Goal: Transaction & Acquisition: Book appointment/travel/reservation

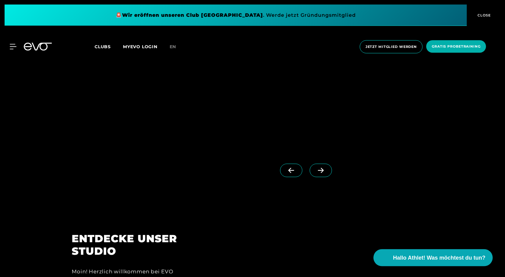
scroll to position [666, 0]
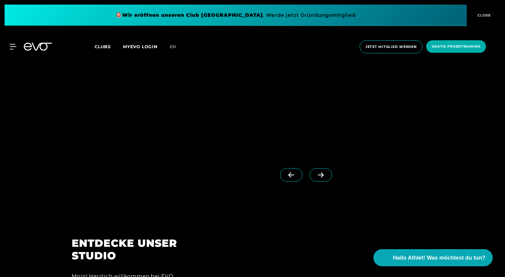
click at [320, 174] on icon at bounding box center [320, 174] width 11 height 5
click at [293, 174] on icon at bounding box center [291, 174] width 11 height 5
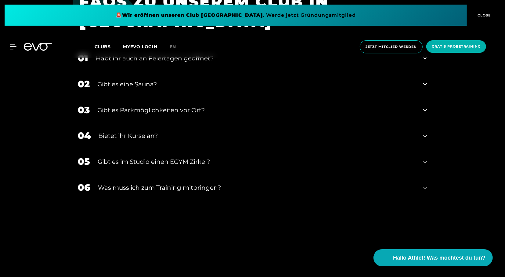
scroll to position [2158, 0]
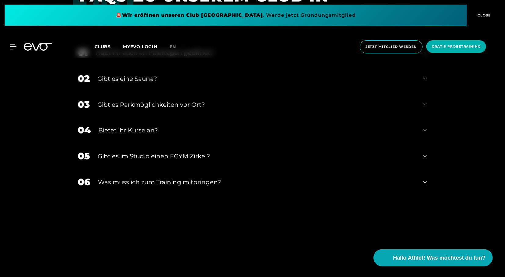
click at [170, 63] on div "MyEVO Login Über EVO Mitgliedschaften Probetraining TAGESPASS EVO Studios [GEOG…" at bounding box center [252, 47] width 505 height 33
click at [139, 74] on div "Gibt es eine Sauna?" at bounding box center [257, 78] width 318 height 9
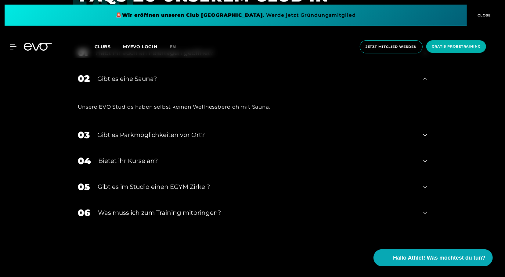
click at [140, 131] on div "Gibt es Parkmöglichkeiten vor Ort?" at bounding box center [257, 135] width 318 height 9
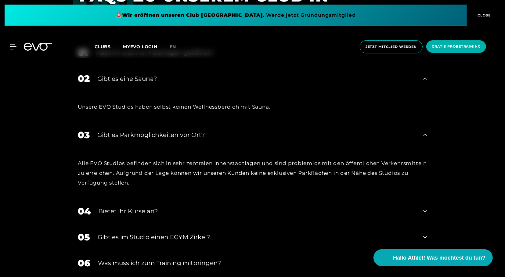
click at [151, 207] on div "Bietet ihr Kurse an?" at bounding box center [257, 211] width 317 height 9
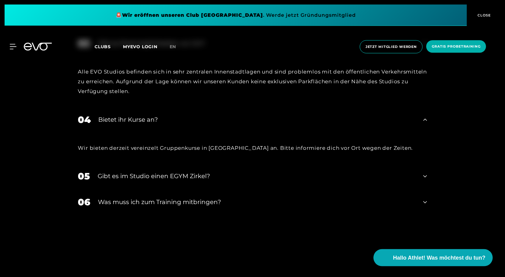
scroll to position [2253, 0]
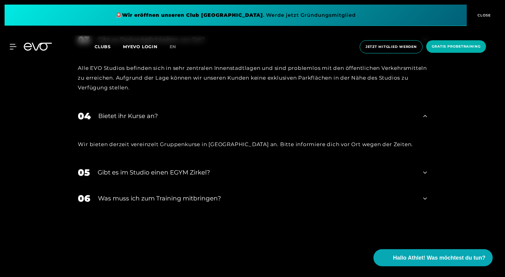
click at [173, 161] on div "05 Gibt es im Studio einen EGYM Zirkel?" at bounding box center [252, 173] width 361 height 26
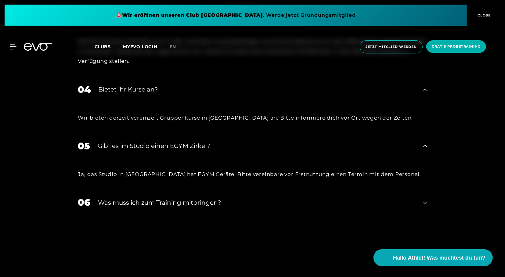
scroll to position [2285, 0]
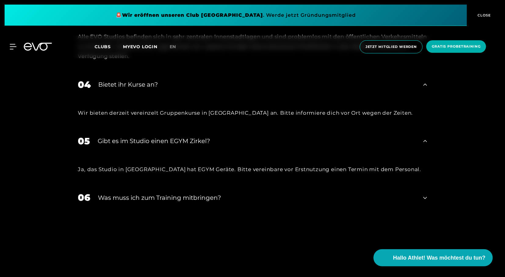
click at [183, 193] on div "Was muss ich zum Training mitbringen?" at bounding box center [257, 197] width 318 height 9
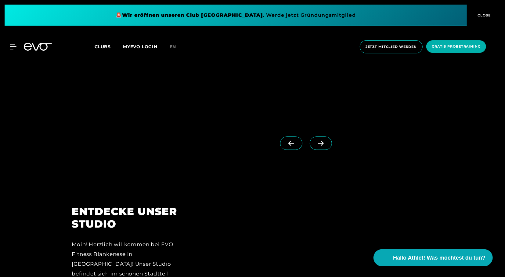
scroll to position [603, 0]
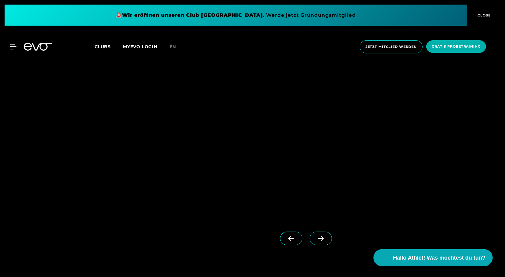
click at [318, 238] on icon at bounding box center [320, 238] width 11 height 5
click at [297, 237] on icon at bounding box center [291, 238] width 11 height 5
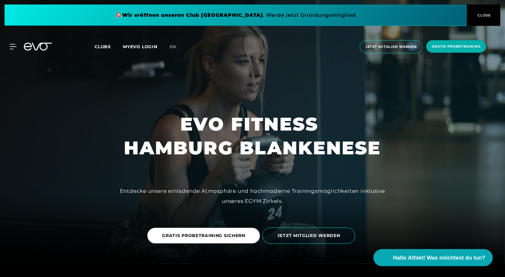
scroll to position [0, 0]
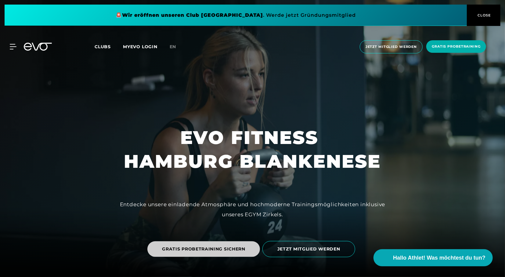
click at [199, 251] on span "GRATIS PROBETRAINING SICHERN" at bounding box center [203, 249] width 83 height 6
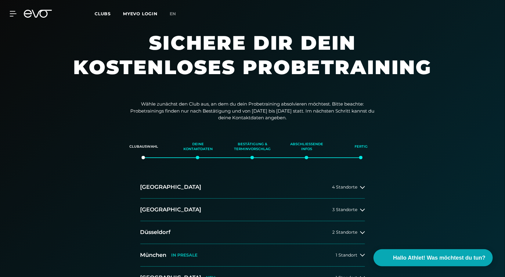
scroll to position [127, 0]
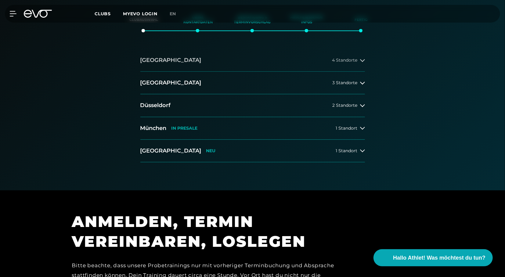
click at [173, 66] on button "[GEOGRAPHIC_DATA] 4 Standorte" at bounding box center [252, 60] width 225 height 23
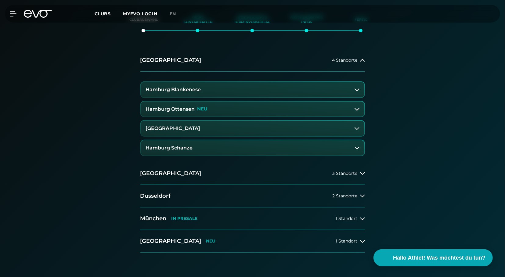
click at [204, 89] on button "Hamburg Blankenese" at bounding box center [252, 89] width 223 height 15
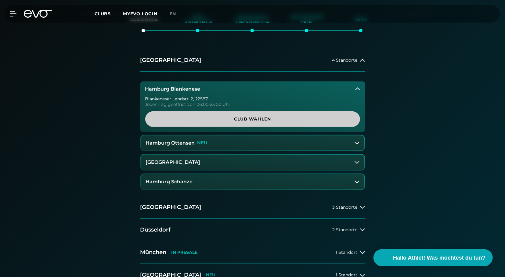
click at [203, 120] on span "Club wählen" at bounding box center [253, 119] width 186 height 6
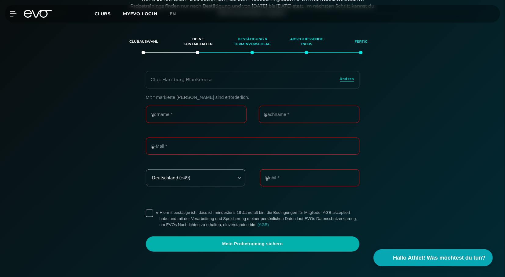
scroll to position [104, 0]
